Goal: Check status

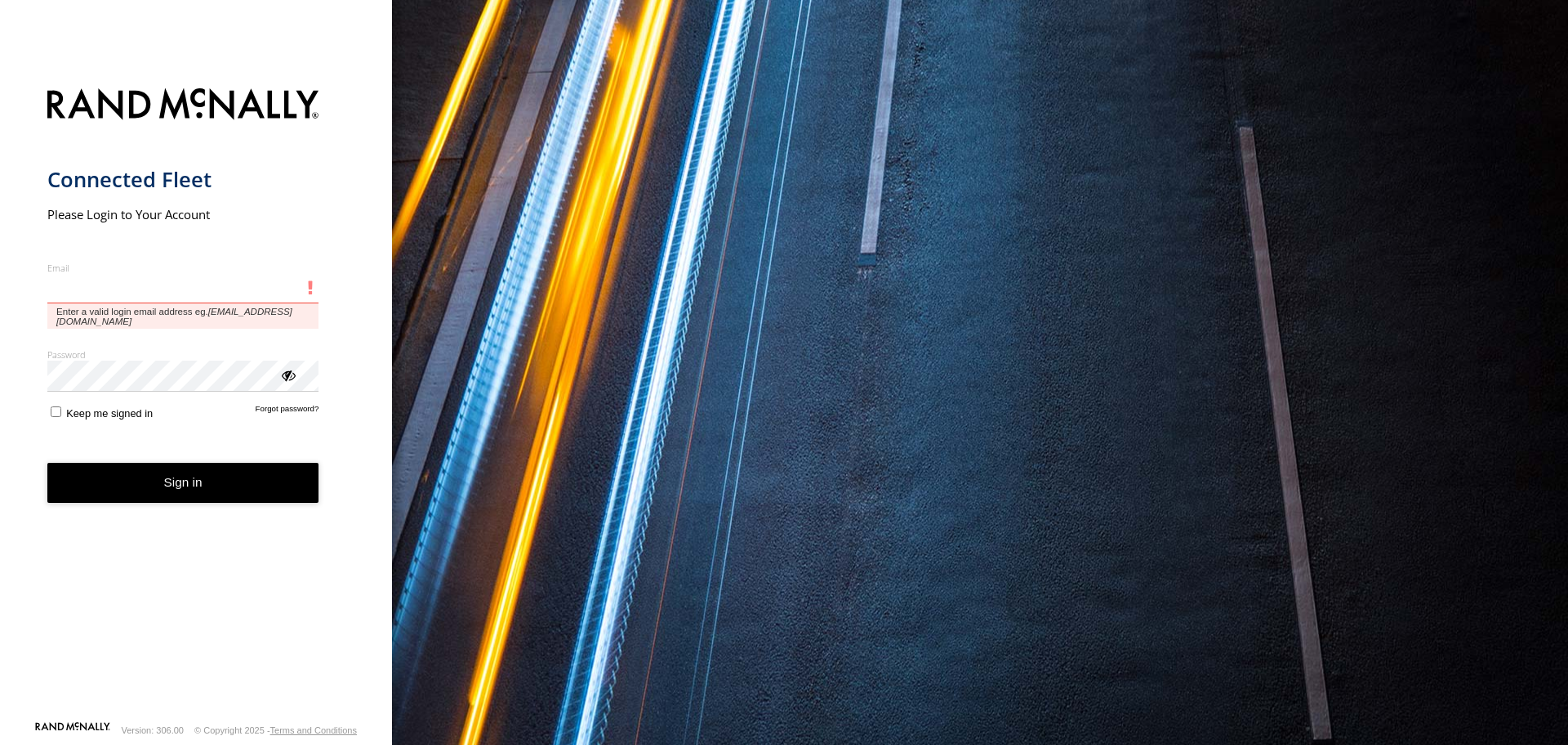
type input "**********"
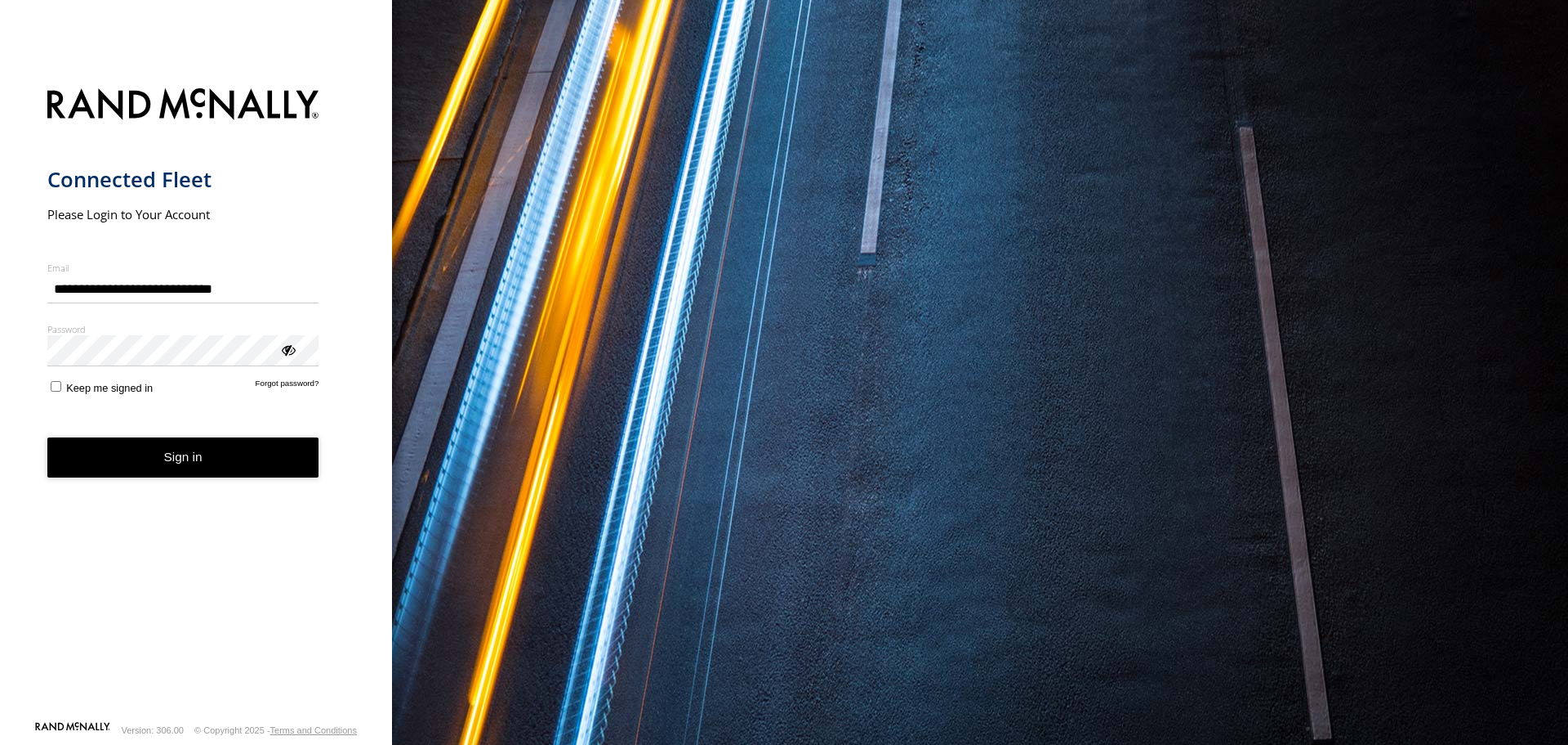
click at [212, 463] on button "Sign in" at bounding box center [183, 457] width 272 height 40
